Goal: Task Accomplishment & Management: Manage account settings

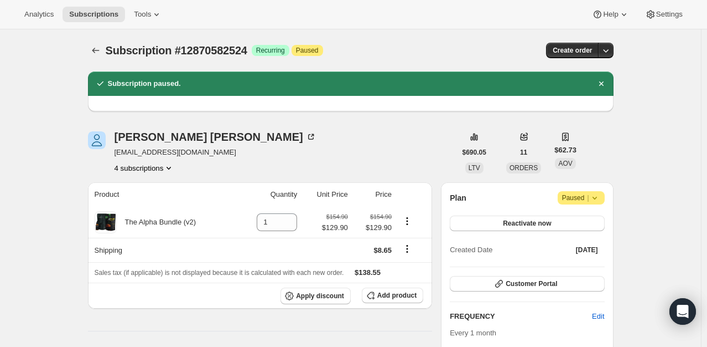
scroll to position [11, 0]
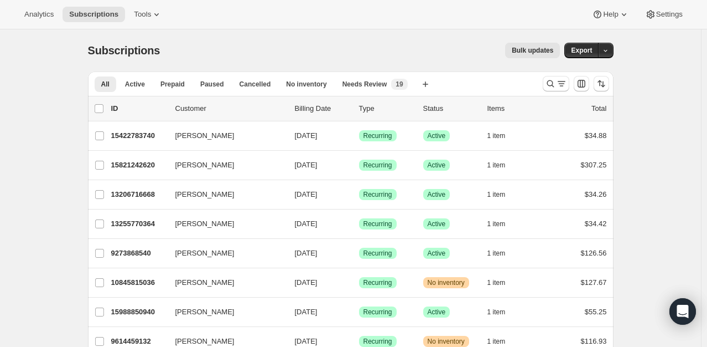
click at [560, 87] on icon "Search and filter results" at bounding box center [561, 83] width 11 height 11
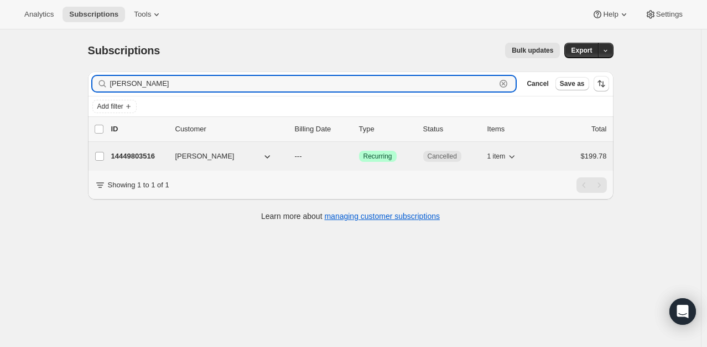
type input "[PERSON_NAME]"
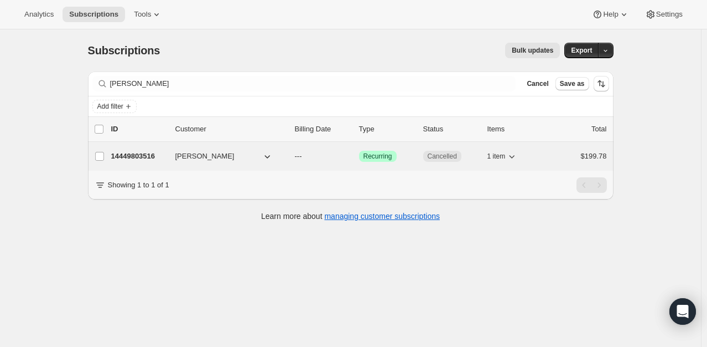
click at [142, 156] on p "14449803516" at bounding box center [138, 156] width 55 height 11
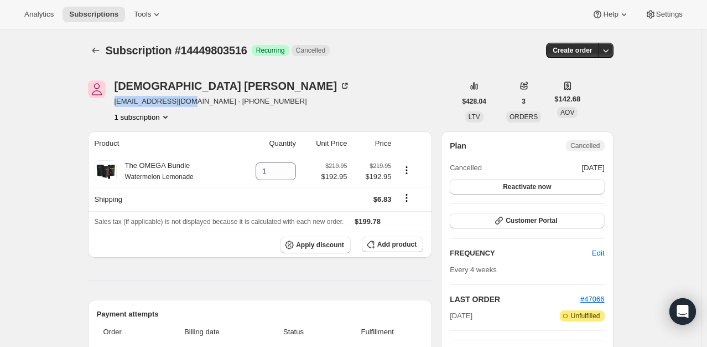
drag, startPoint x: 183, startPoint y: 101, endPoint x: 113, endPoint y: 108, distance: 70.6
click at [113, 108] on div "Judi Yost judiyost@gmail.com · +15309190095 1 subscription" at bounding box center [272, 101] width 368 height 42
copy span "judiyost@gmail.com"
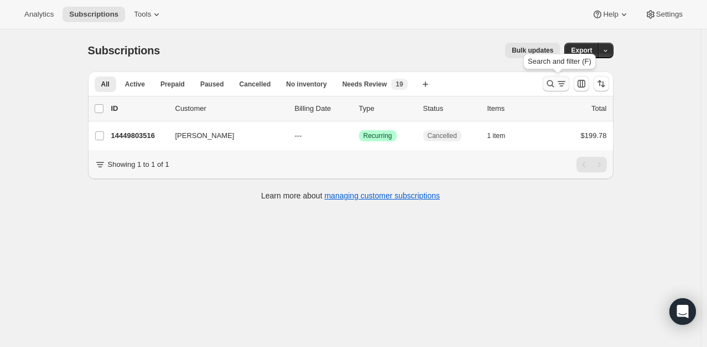
click at [557, 77] on button "Search and filter results" at bounding box center [556, 83] width 27 height 15
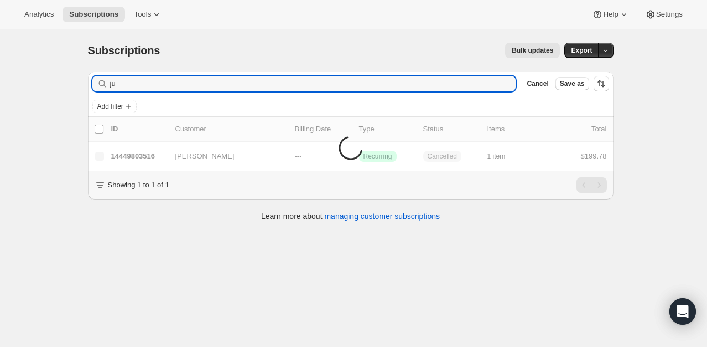
type input "j"
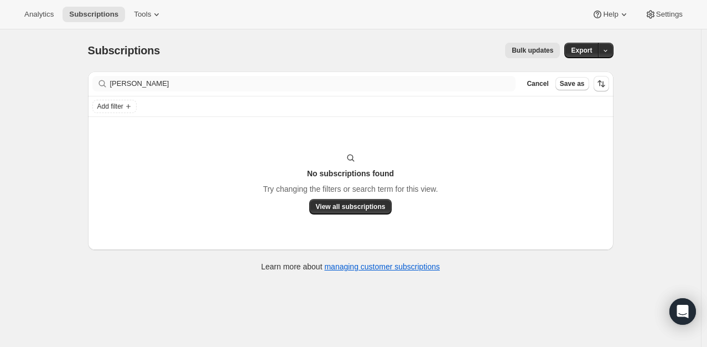
drag, startPoint x: 162, startPoint y: 93, endPoint x: 133, endPoint y: 87, distance: 29.3
click at [134, 89] on div "Filter subscribers [PERSON_NAME] Clear Cancel Save as" at bounding box center [351, 83] width 526 height 24
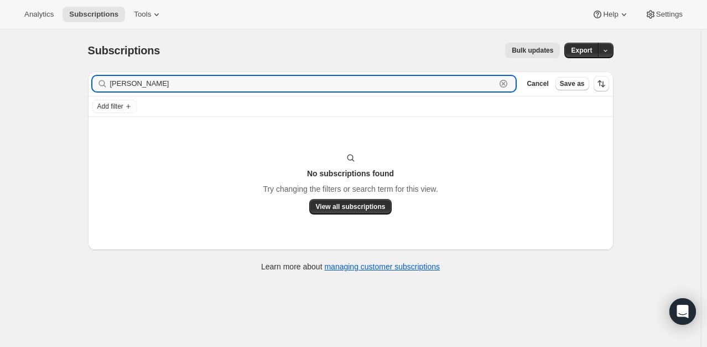
drag, startPoint x: 188, startPoint y: 76, endPoint x: 49, endPoint y: 79, distance: 139.0
click at [49, 79] on div "Subscriptions. This page is ready Subscriptions Bulk updates More actions Bulk …" at bounding box center [350, 202] width 701 height 347
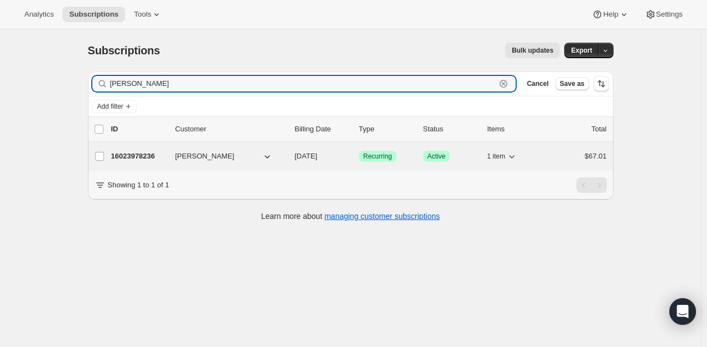
type input "[PERSON_NAME]"
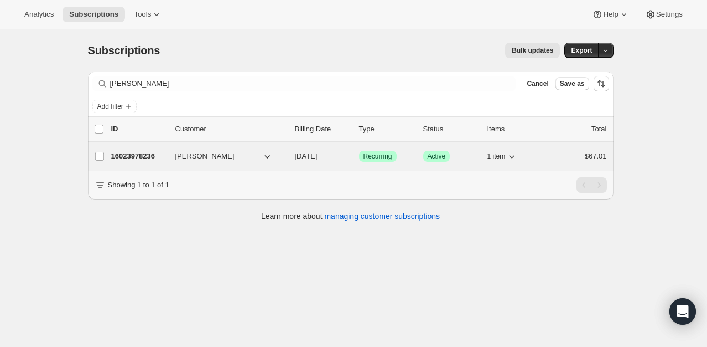
click at [133, 158] on p "16023978236" at bounding box center [138, 156] width 55 height 11
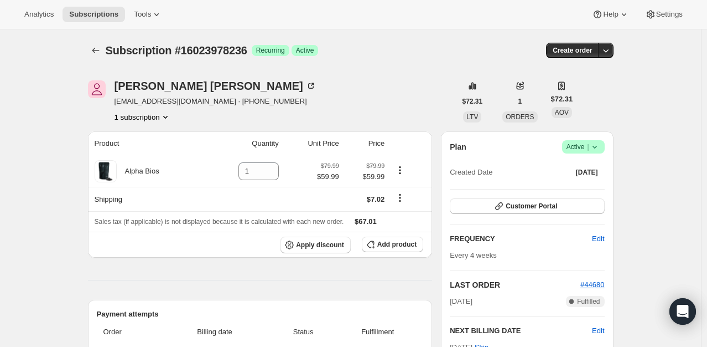
click at [581, 144] on span "Active |" at bounding box center [584, 146] width 34 height 11
click at [588, 164] on span "Pause subscription" at bounding box center [586, 168] width 61 height 8
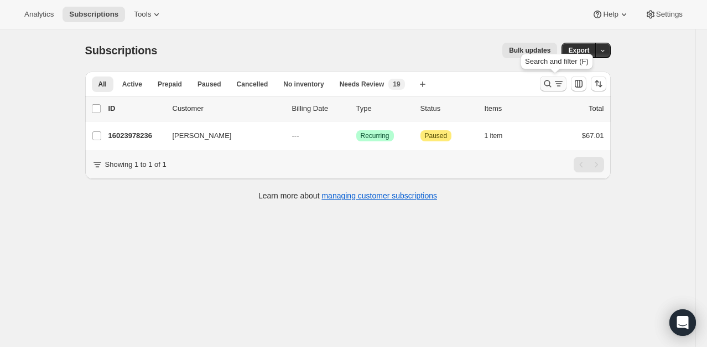
click at [551, 84] on icon "Search and filter results" at bounding box center [547, 83] width 11 height 11
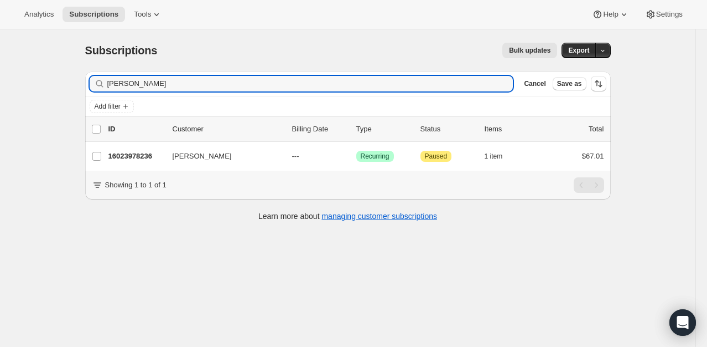
drag, startPoint x: 208, startPoint y: 81, endPoint x: 80, endPoint y: 88, distance: 128.6
click at [80, 88] on div "Filter subscribers [PERSON_NAME] Clear Cancel Save as Add filter 0 selected Upd…" at bounding box center [343, 148] width 535 height 170
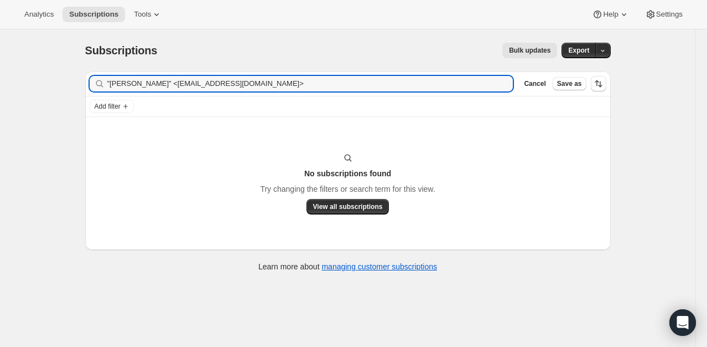
drag, startPoint x: 164, startPoint y: 85, endPoint x: 77, endPoint y: 82, distance: 87.5
click at [77, 82] on div "Subscriptions. This page is ready Subscriptions Bulk updates More actions Bulk …" at bounding box center [348, 156] width 552 height 254
click at [221, 81] on input "[EMAIL_ADDRESS][DOMAIN_NAME]>" at bounding box center [310, 83] width 406 height 15
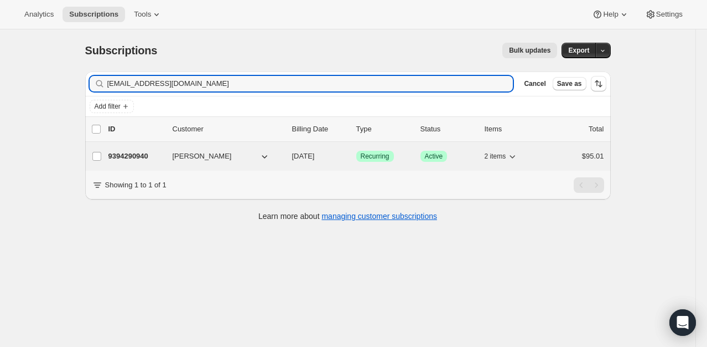
type input "[EMAIL_ADDRESS][DOMAIN_NAME]"
click at [131, 155] on p "9394290940" at bounding box center [135, 156] width 55 height 11
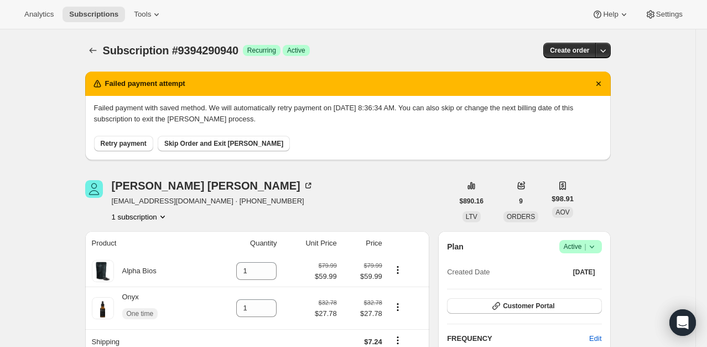
click at [593, 240] on span "Success Active |" at bounding box center [581, 246] width 43 height 13
click at [587, 265] on span "Pause subscription" at bounding box center [583, 267] width 61 height 8
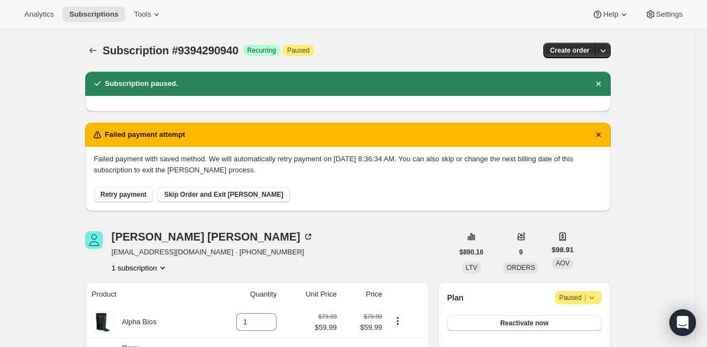
click at [593, 293] on icon at bounding box center [592, 297] width 11 height 11
click at [591, 316] on span "Cancel subscription" at bounding box center [582, 318] width 63 height 8
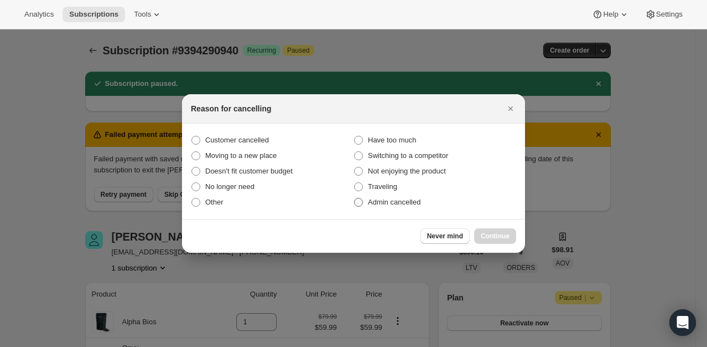
click at [387, 195] on label "Admin cancelled" at bounding box center [435, 201] width 163 height 15
click at [355, 198] on input "Admin cancelled" at bounding box center [354, 198] width 1 height 1
radio input "true"
click at [492, 234] on span "Continue" at bounding box center [495, 235] width 29 height 9
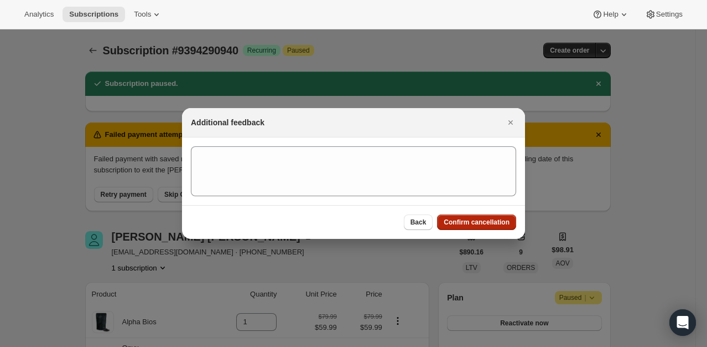
click at [489, 224] on span "Confirm cancellation" at bounding box center [477, 222] width 66 height 9
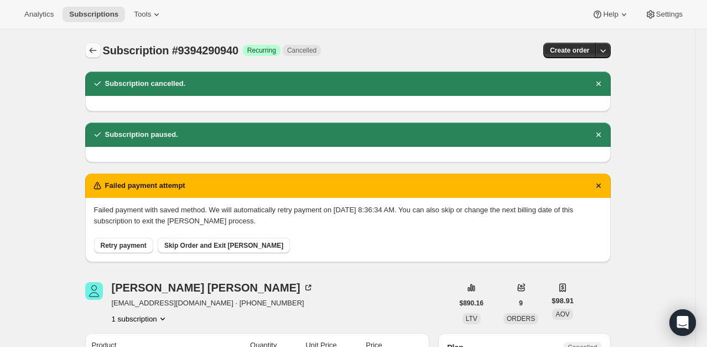
click at [95, 46] on icon "Subscriptions" at bounding box center [92, 50] width 11 height 11
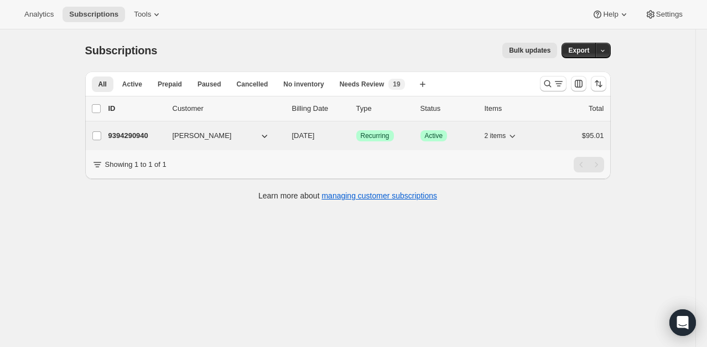
click at [131, 141] on p "9394290940" at bounding box center [135, 135] width 55 height 11
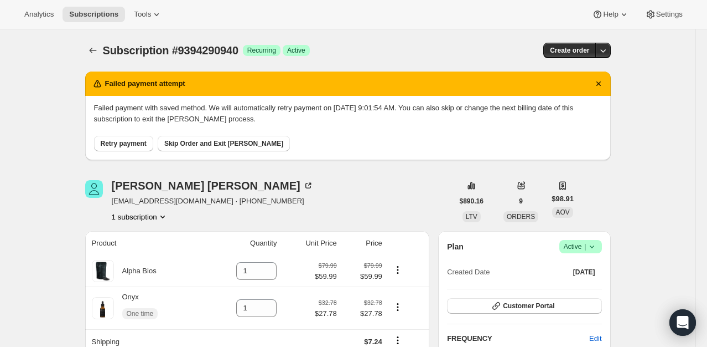
click at [597, 246] on icon at bounding box center [592, 246] width 11 height 11
click at [571, 285] on span "Cancel subscription" at bounding box center [584, 286] width 63 height 8
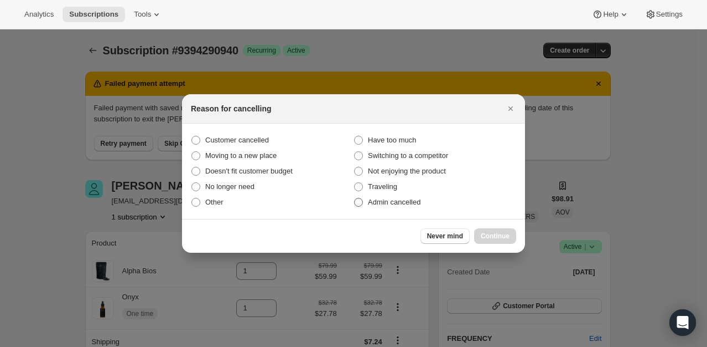
drag, startPoint x: 399, startPoint y: 201, endPoint x: 411, endPoint y: 200, distance: 11.6
click at [400, 200] on span "Admin cancelled" at bounding box center [394, 202] width 53 height 8
click at [355, 198] on input "Admin cancelled" at bounding box center [354, 198] width 1 height 1
radio input "true"
click at [485, 232] on span "Continue" at bounding box center [495, 235] width 29 height 9
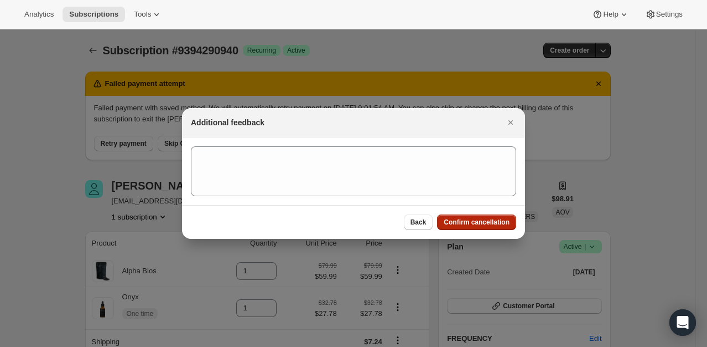
click at [485, 220] on span "Confirm cancellation" at bounding box center [477, 222] width 66 height 9
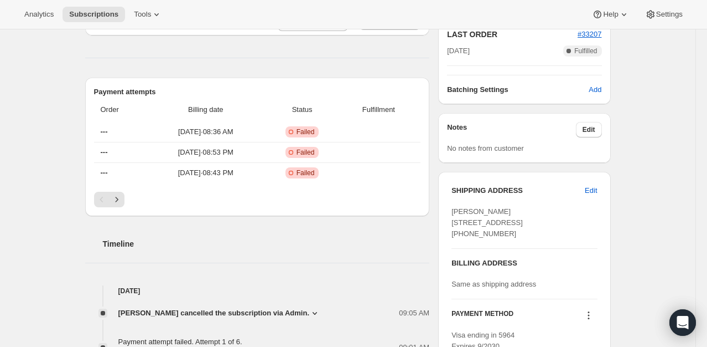
scroll to position [277, 0]
